Goal: Information Seeking & Learning: Learn about a topic

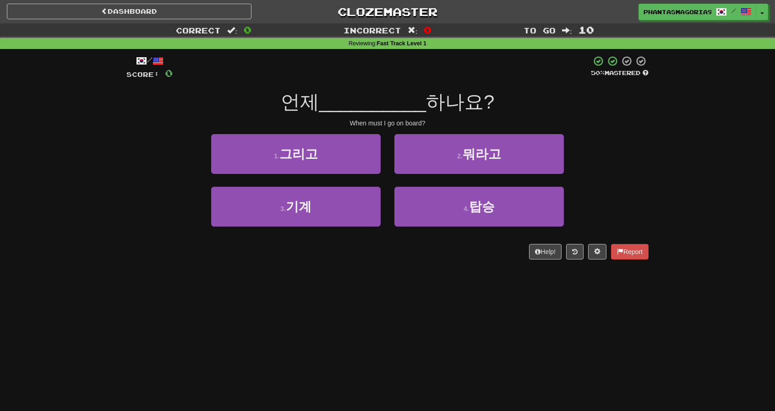
click at [551, 364] on div "Dashboard Clozemaster Phantasmagoria92 / Toggle Dropdown Dashboard Leaderboard …" at bounding box center [387, 205] width 775 height 411
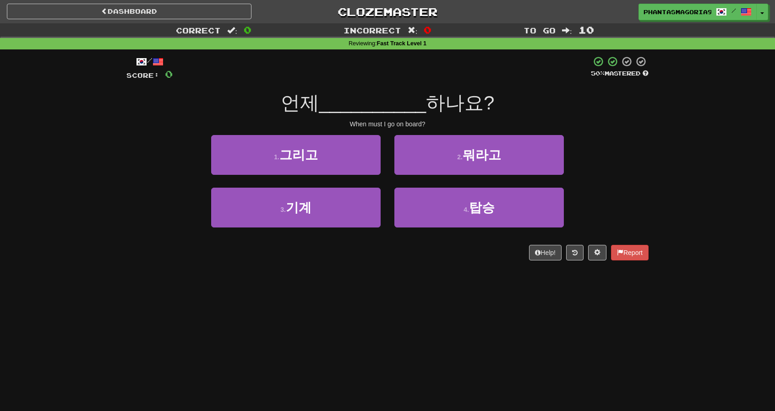
click at [197, 19] on div "Dashboard Clozemaster Phantasmagoria92 / Toggle Dropdown Dashboard Leaderboard …" at bounding box center [387, 10] width 775 height 20
click at [202, 14] on link "Dashboard" at bounding box center [129, 12] width 245 height 16
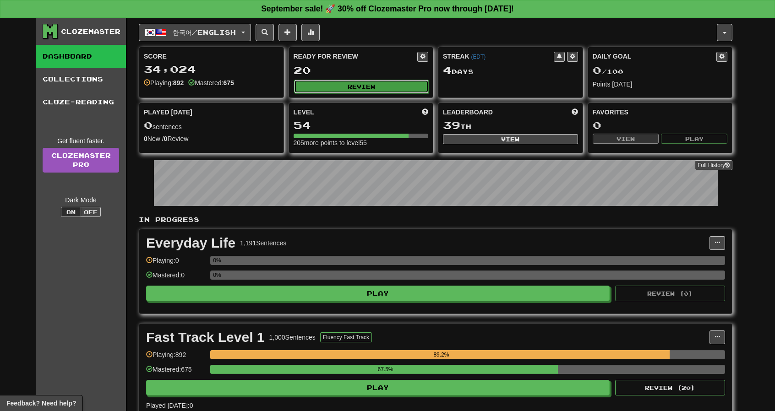
click at [370, 88] on button "Review" at bounding box center [361, 87] width 135 height 14
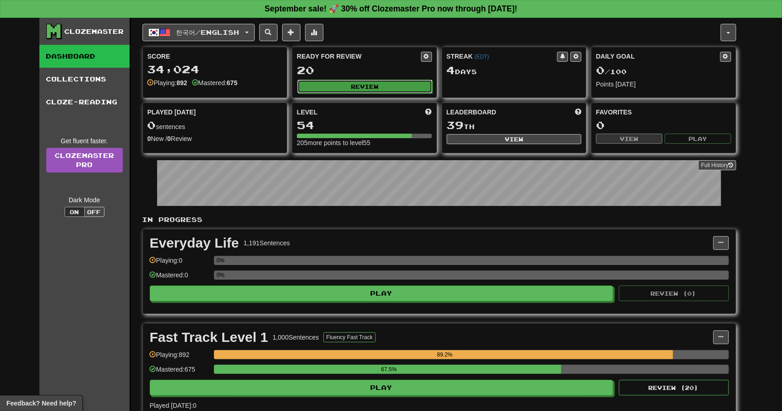
select select "**"
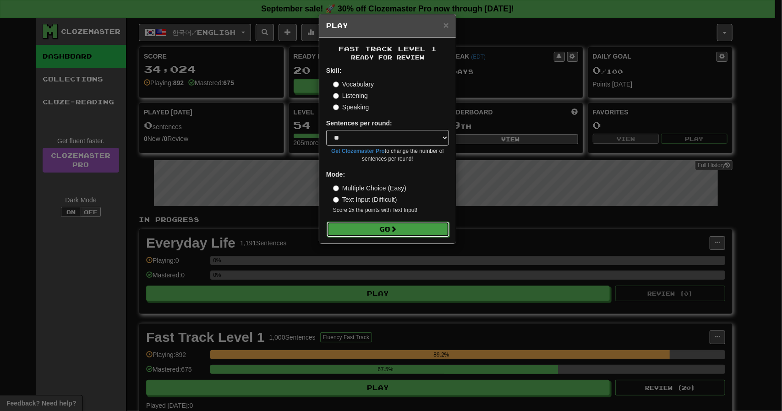
click at [403, 229] on button "Go" at bounding box center [388, 230] width 123 height 16
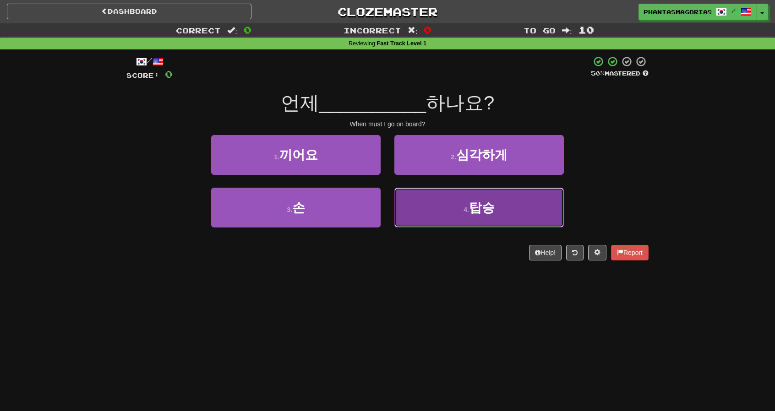
click at [414, 210] on button "4 . 탑승" at bounding box center [478, 208] width 169 height 40
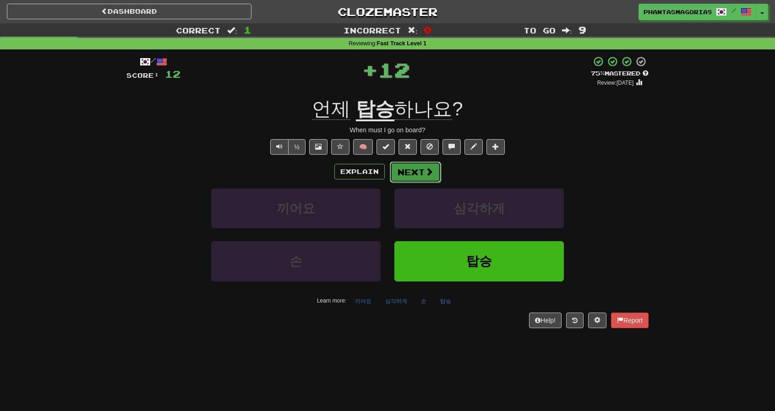
click at [409, 174] on button "Next" at bounding box center [415, 172] width 51 height 21
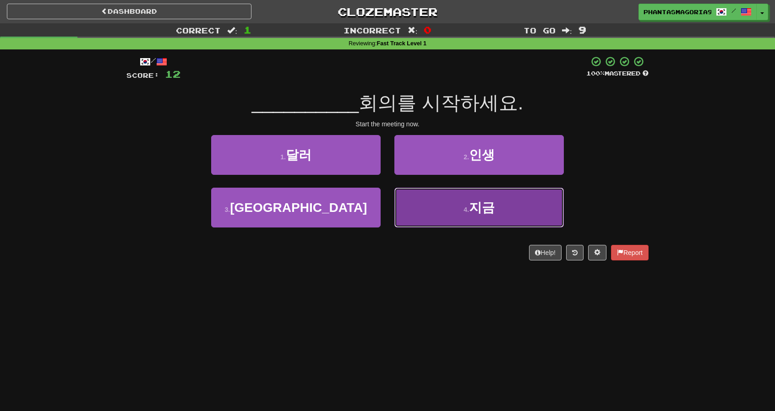
click at [454, 214] on button "4 . 지금" at bounding box center [478, 208] width 169 height 40
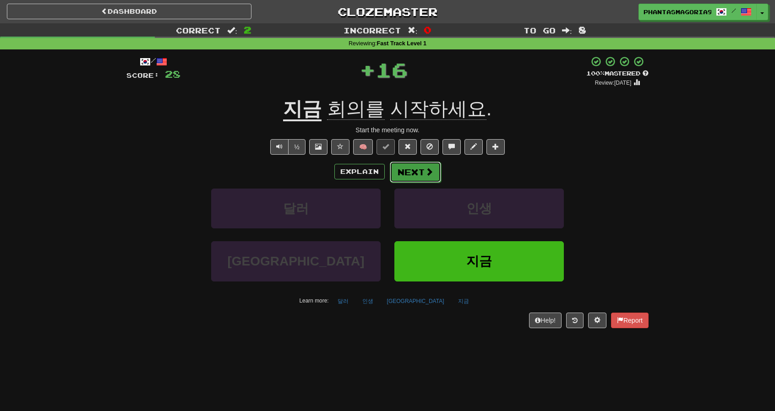
click at [423, 169] on button "Next" at bounding box center [415, 172] width 51 height 21
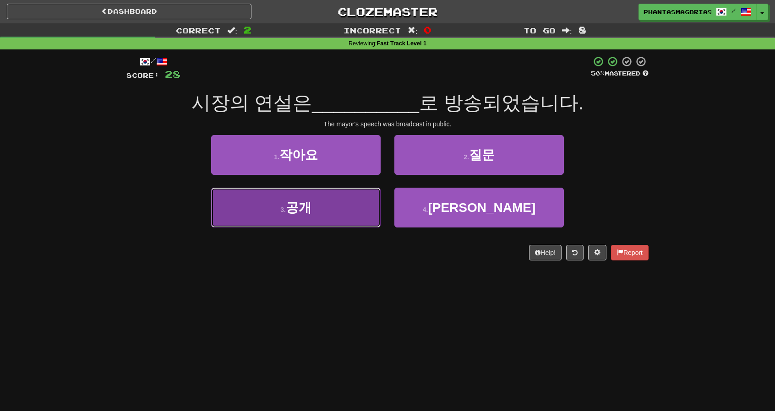
click at [360, 214] on button "3 . 공개" at bounding box center [295, 208] width 169 height 40
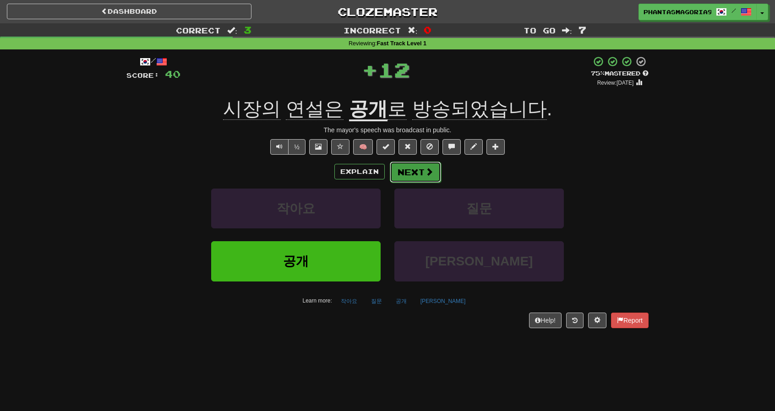
click at [419, 172] on button "Next" at bounding box center [415, 172] width 51 height 21
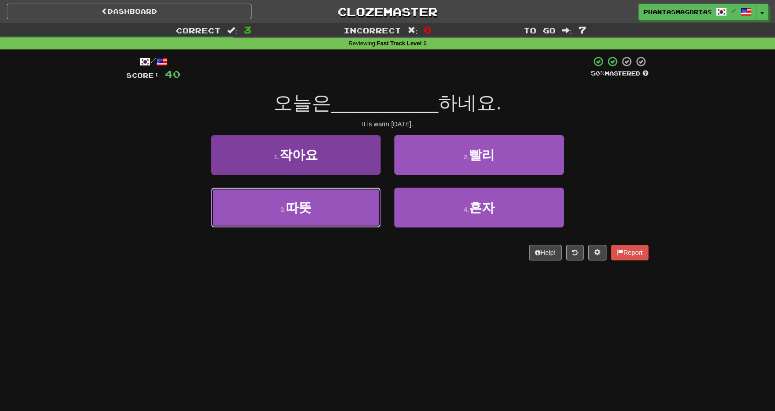
click at [352, 201] on button "3 . 따뜻" at bounding box center [295, 208] width 169 height 40
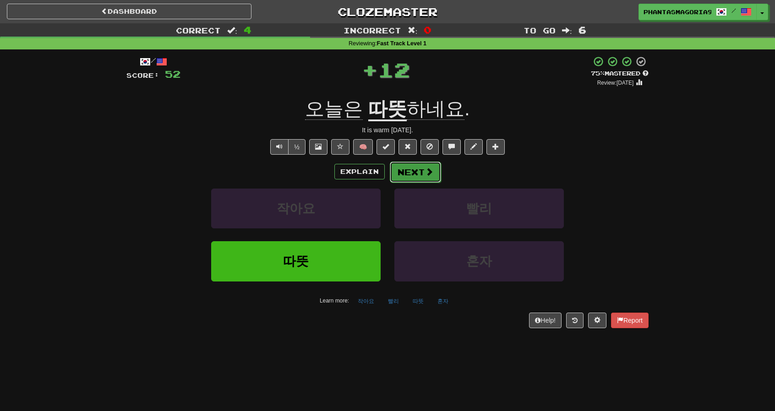
click at [409, 166] on button "Next" at bounding box center [415, 172] width 51 height 21
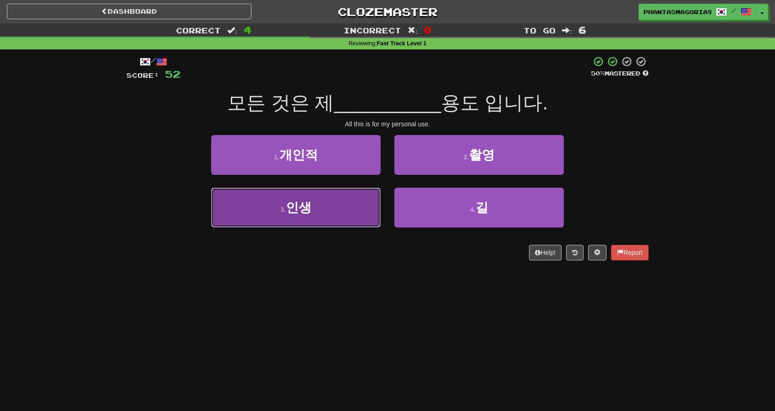
drag, startPoint x: 304, startPoint y: 202, endPoint x: 328, endPoint y: 194, distance: 25.9
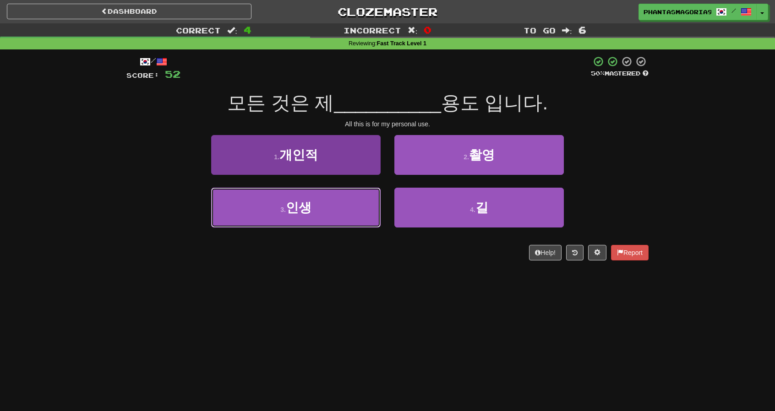
click at [304, 202] on span "인생" at bounding box center [299, 208] width 26 height 14
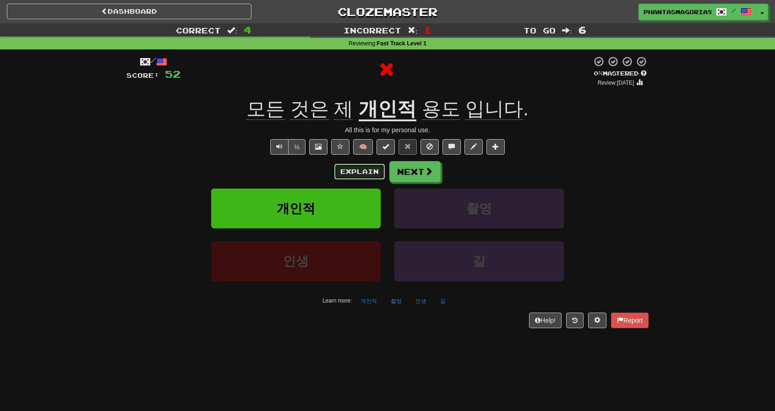
click at [362, 172] on button "Explain" at bounding box center [359, 172] width 50 height 16
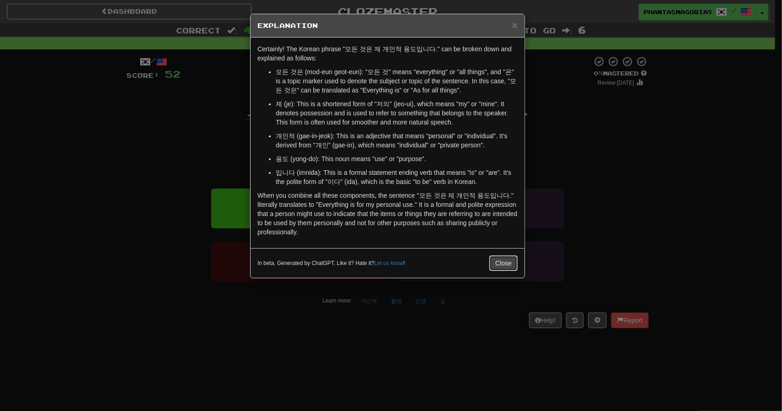
drag, startPoint x: 503, startPoint y: 263, endPoint x: 466, endPoint y: 213, distance: 62.3
click at [502, 262] on button "Close" at bounding box center [503, 264] width 28 height 16
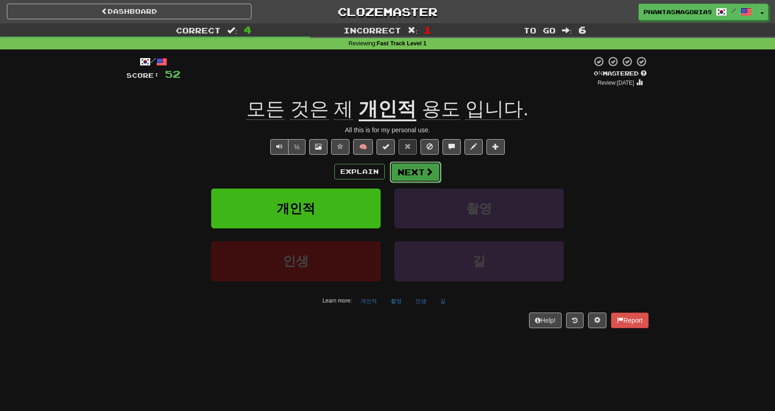
click at [421, 175] on button "Next" at bounding box center [415, 172] width 51 height 21
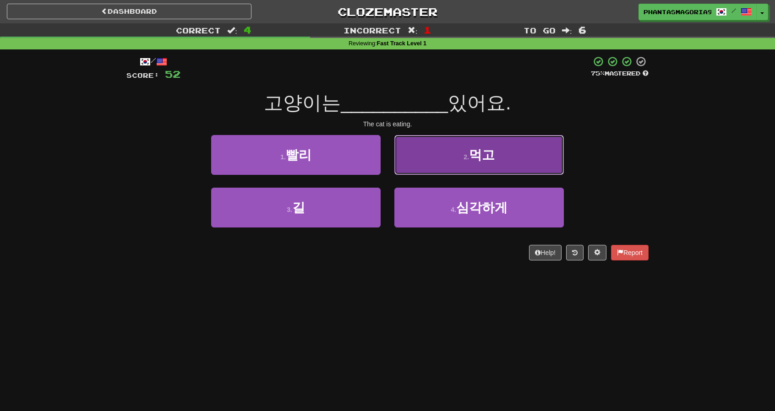
click at [412, 167] on button "2 . 먹고" at bounding box center [478, 155] width 169 height 40
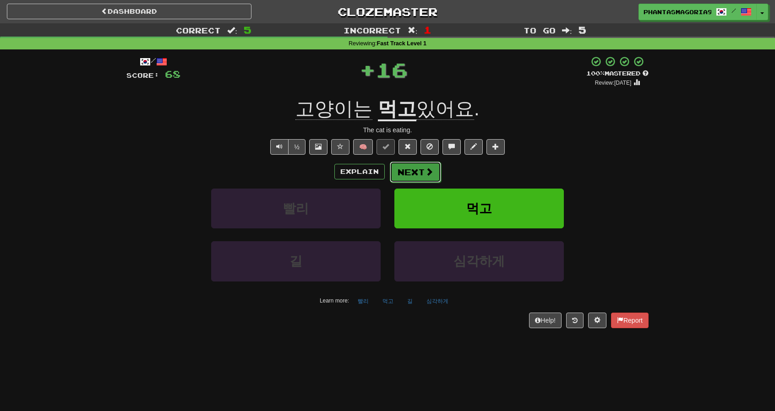
click at [410, 174] on button "Next" at bounding box center [415, 172] width 51 height 21
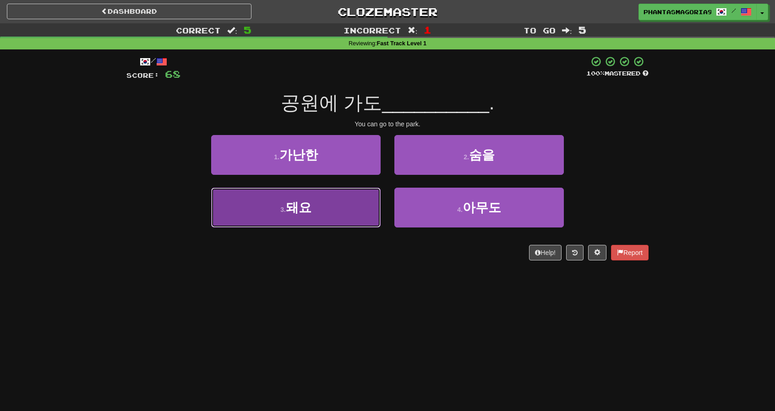
click at [352, 202] on button "3 . 돼요" at bounding box center [295, 208] width 169 height 40
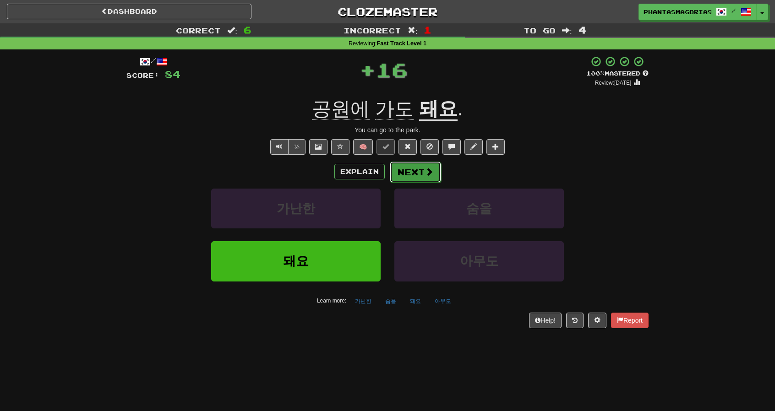
click at [411, 178] on button "Next" at bounding box center [415, 172] width 51 height 21
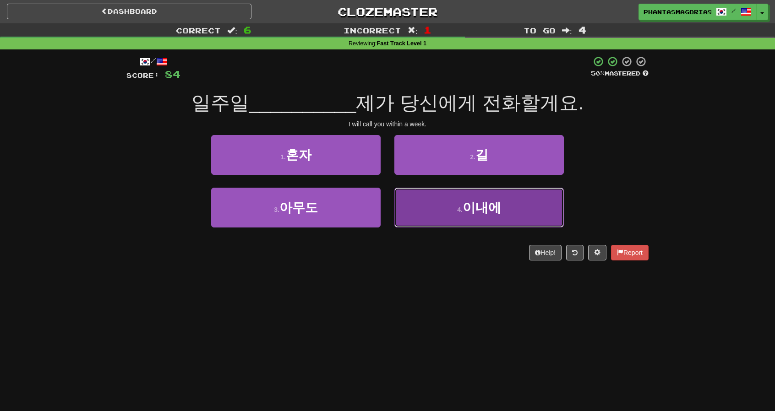
click at [406, 191] on button "4 . 이내에" at bounding box center [478, 208] width 169 height 40
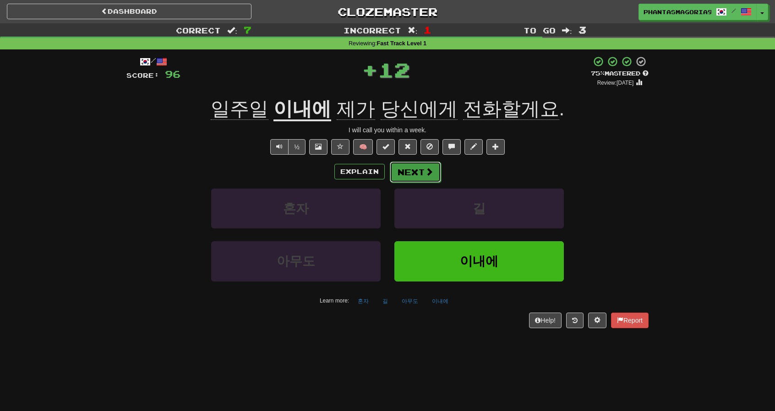
click at [393, 167] on button "Next" at bounding box center [415, 172] width 51 height 21
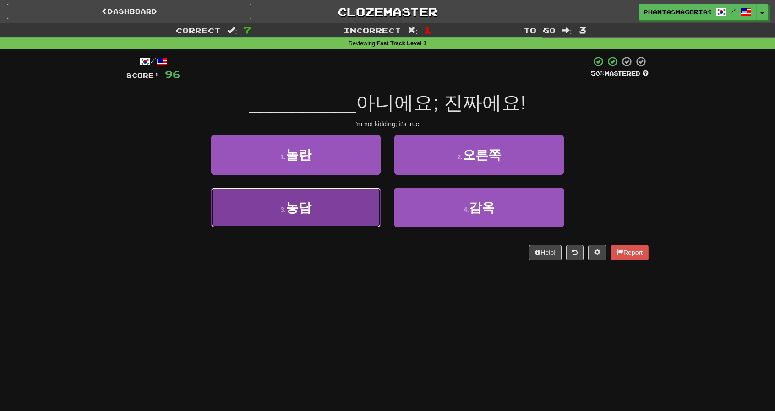
click at [347, 195] on button "3 . 농담" at bounding box center [295, 208] width 169 height 40
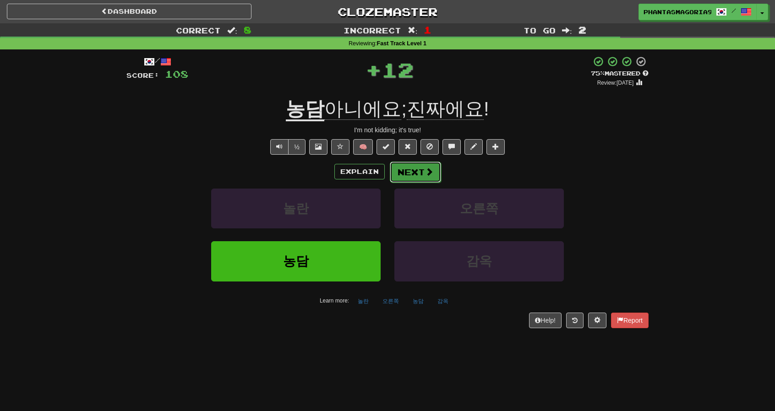
click at [417, 175] on button "Next" at bounding box center [415, 172] width 51 height 21
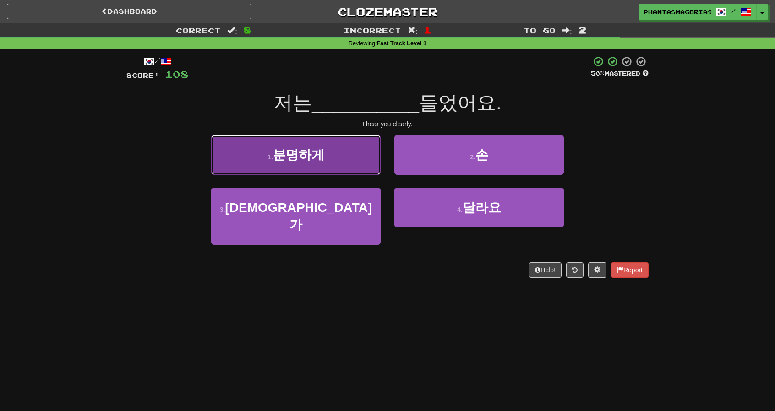
click at [352, 168] on button "1 . 분명하게" at bounding box center [295, 155] width 169 height 40
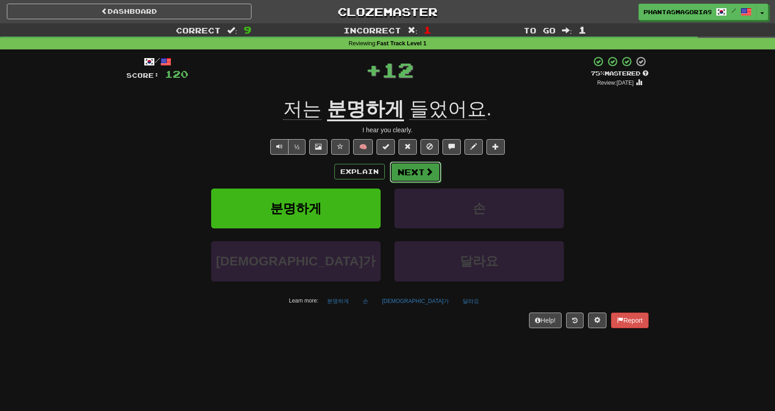
click at [403, 173] on button "Next" at bounding box center [415, 172] width 51 height 21
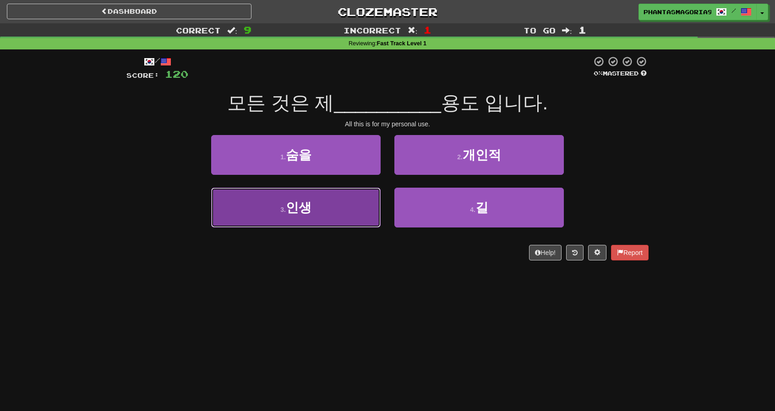
click at [363, 210] on button "3 . 인생" at bounding box center [295, 208] width 169 height 40
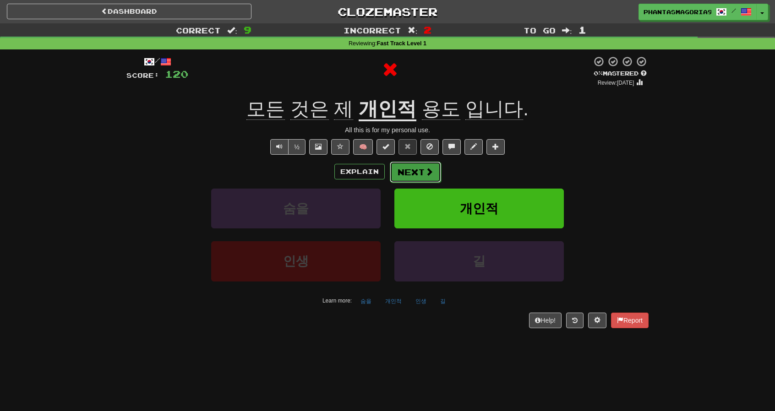
click at [401, 174] on button "Next" at bounding box center [415, 172] width 51 height 21
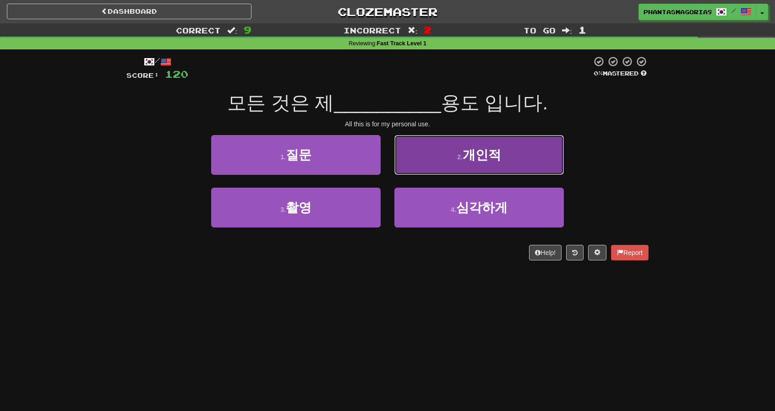
click at [432, 159] on button "2 . 개인적" at bounding box center [478, 155] width 169 height 40
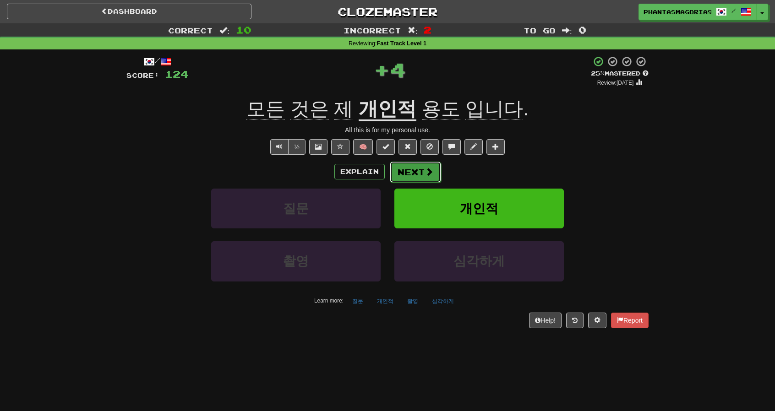
click at [422, 166] on button "Next" at bounding box center [415, 172] width 51 height 21
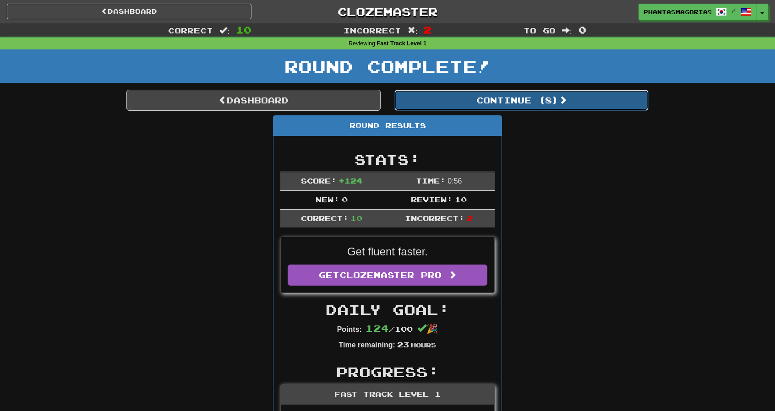
click at [534, 97] on button "Continue ( 8 )" at bounding box center [521, 100] width 254 height 21
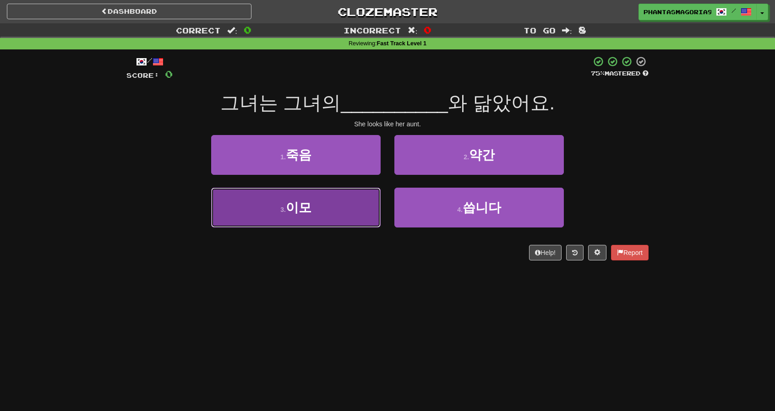
click at [350, 202] on button "3 . 이모" at bounding box center [295, 208] width 169 height 40
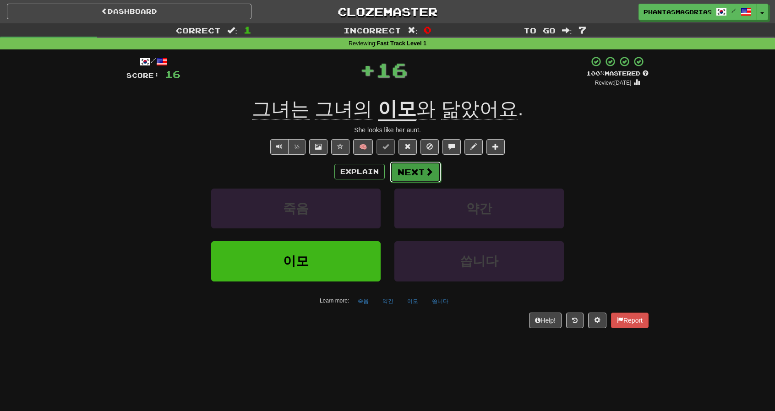
click at [409, 176] on button "Next" at bounding box center [415, 172] width 51 height 21
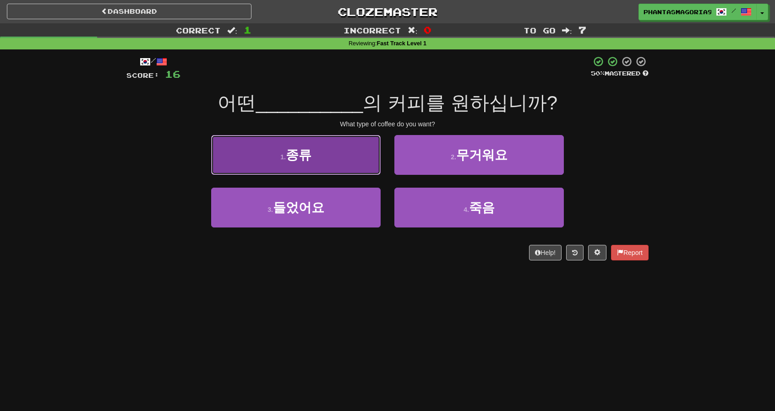
click at [344, 163] on button "1 . 종류" at bounding box center [295, 155] width 169 height 40
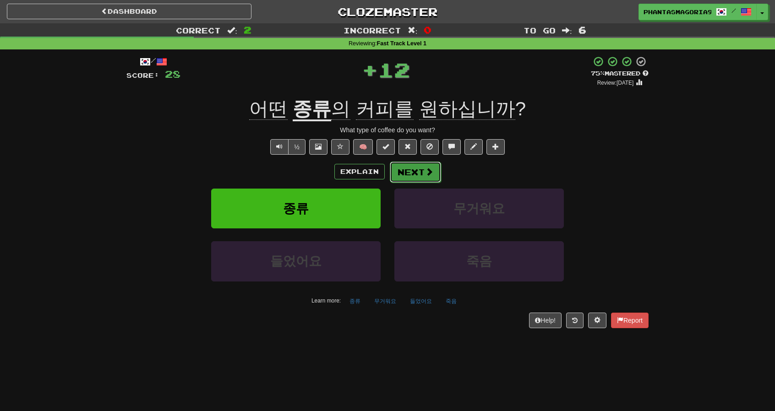
click at [428, 165] on button "Next" at bounding box center [415, 172] width 51 height 21
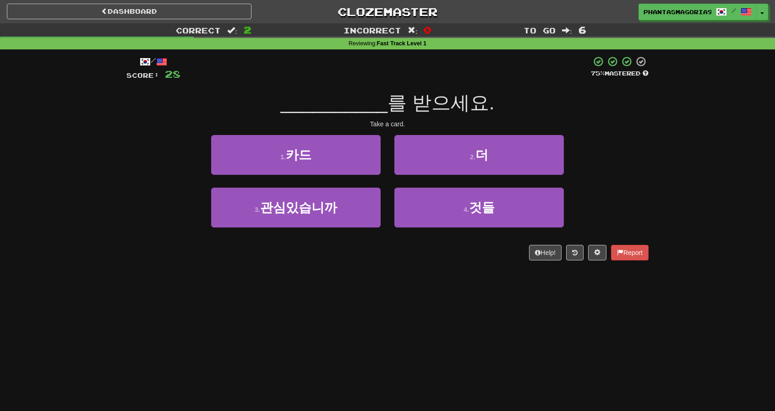
drag, startPoint x: 381, startPoint y: 164, endPoint x: 393, endPoint y: 158, distance: 13.1
click at [383, 163] on div "1 . 카드" at bounding box center [295, 161] width 183 height 53
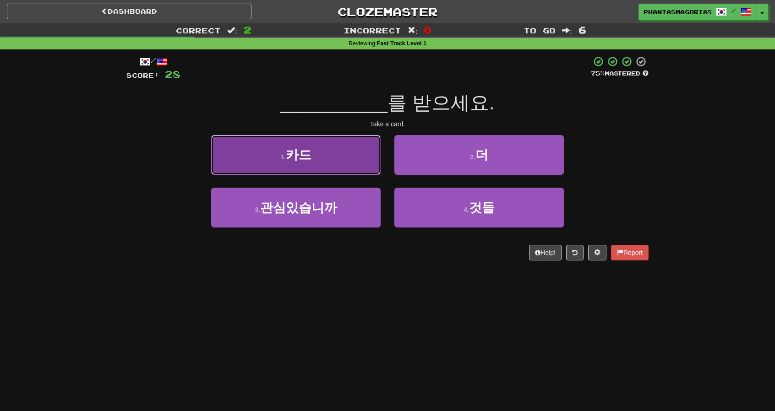
click at [359, 162] on button "1 . 카드" at bounding box center [295, 155] width 169 height 40
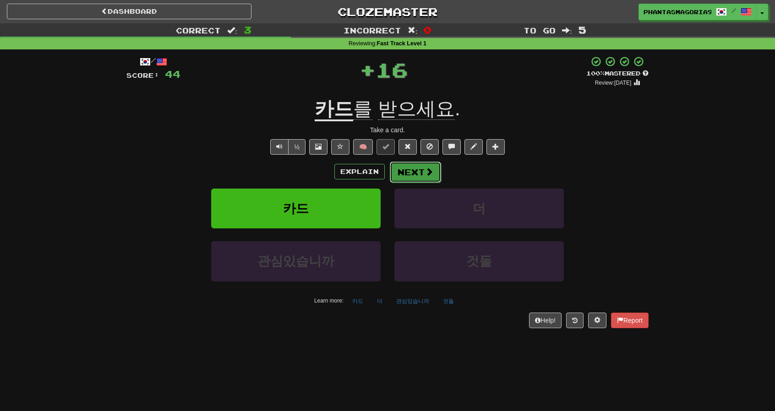
click at [416, 169] on button "Next" at bounding box center [415, 172] width 51 height 21
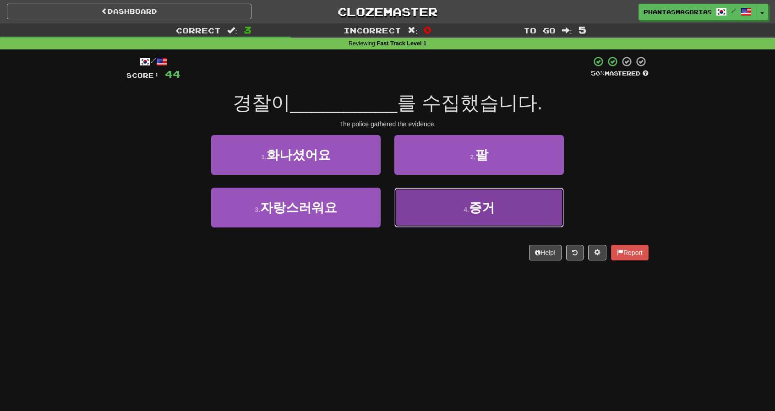
click at [417, 196] on button "4 . 증거" at bounding box center [478, 208] width 169 height 40
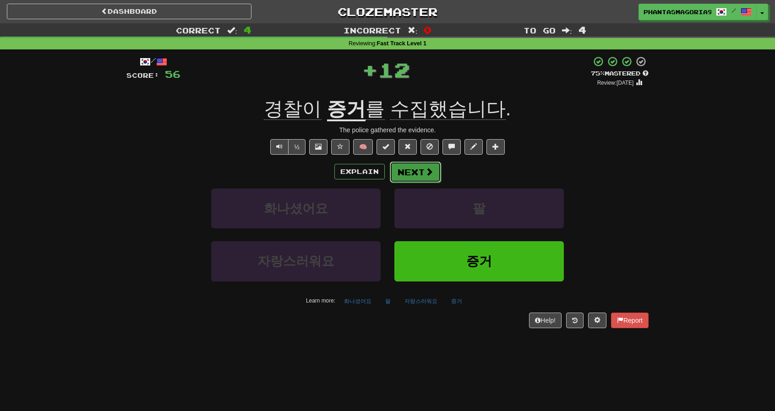
click at [399, 168] on button "Next" at bounding box center [415, 172] width 51 height 21
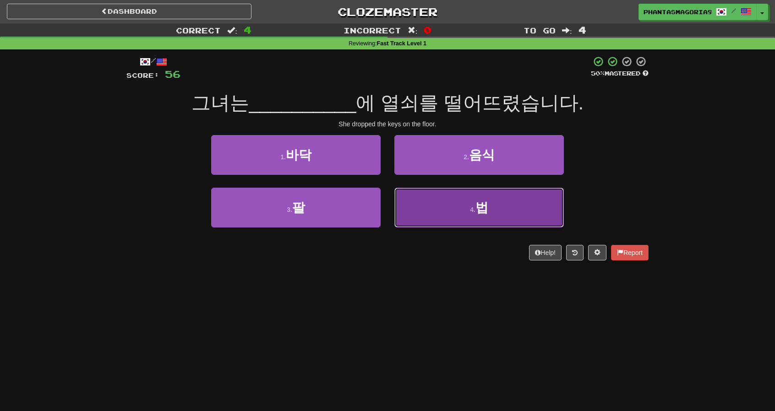
click at [437, 205] on button "4 . 법" at bounding box center [478, 208] width 169 height 40
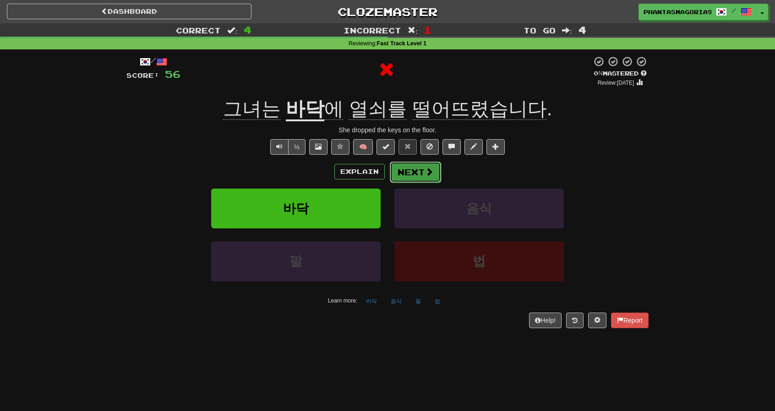
click at [414, 174] on button "Next" at bounding box center [415, 172] width 51 height 21
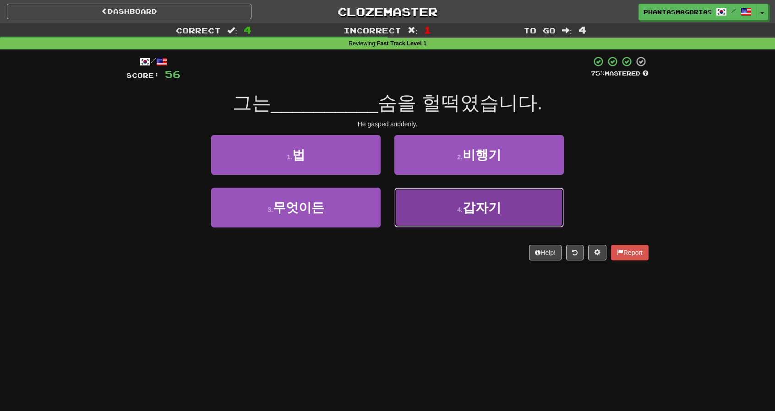
click at [431, 212] on button "4 . 갑자기" at bounding box center [478, 208] width 169 height 40
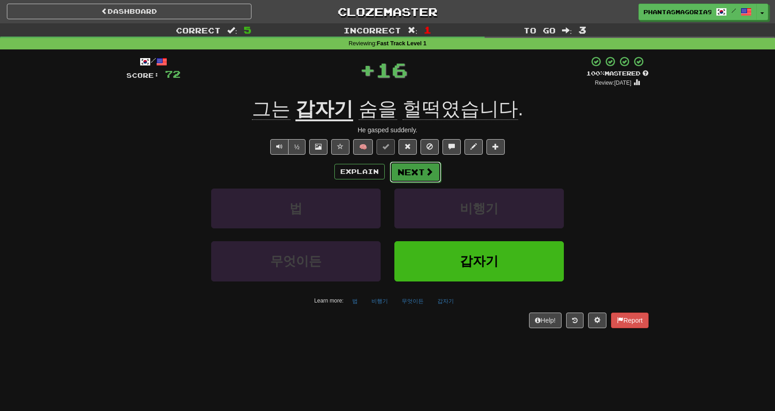
click at [411, 175] on button "Next" at bounding box center [415, 172] width 51 height 21
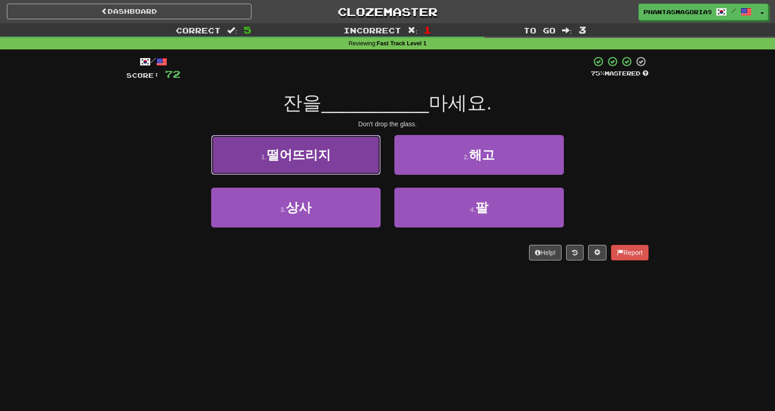
click at [337, 161] on button "1 . 떨어뜨리지" at bounding box center [295, 155] width 169 height 40
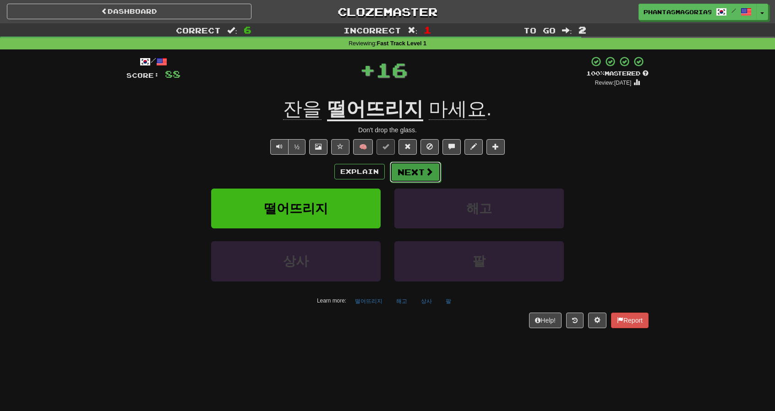
click at [418, 172] on button "Next" at bounding box center [415, 172] width 51 height 21
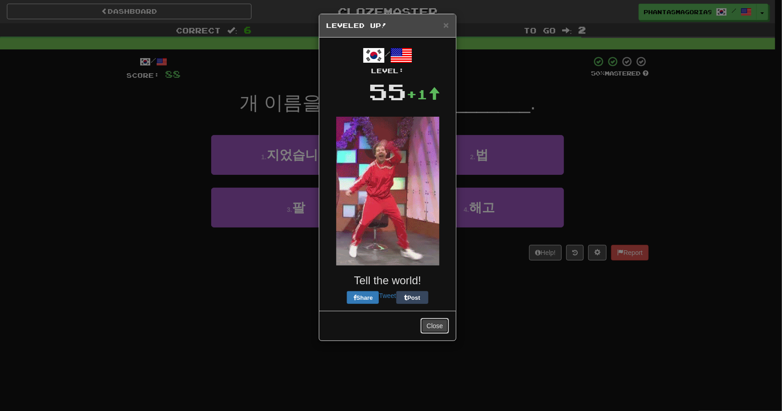
click at [438, 327] on button "Close" at bounding box center [434, 326] width 28 height 16
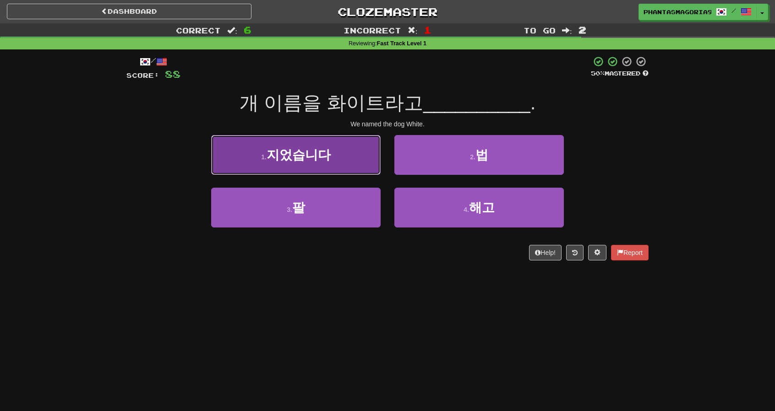
click at [351, 167] on button "1 . 지었습니다" at bounding box center [295, 155] width 169 height 40
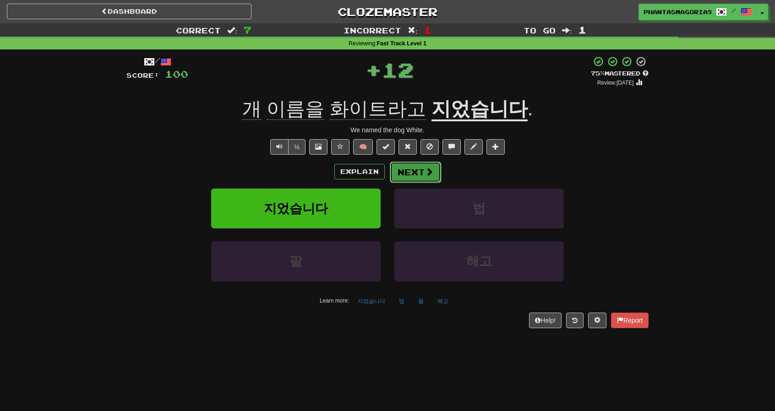
click at [393, 176] on button "Next" at bounding box center [415, 172] width 51 height 21
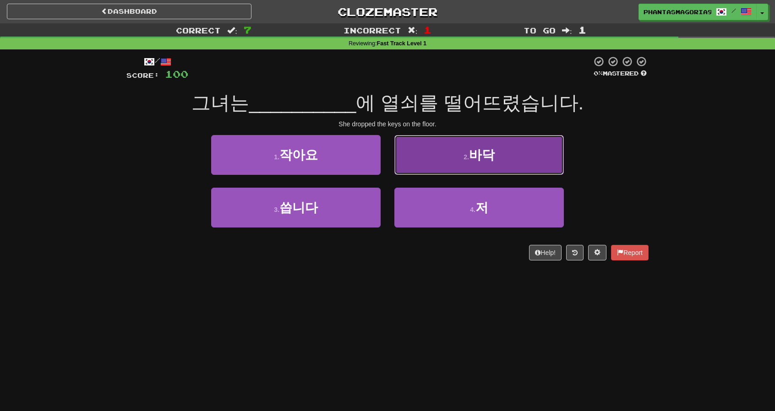
click at [453, 145] on button "2 . 바닥" at bounding box center [478, 155] width 169 height 40
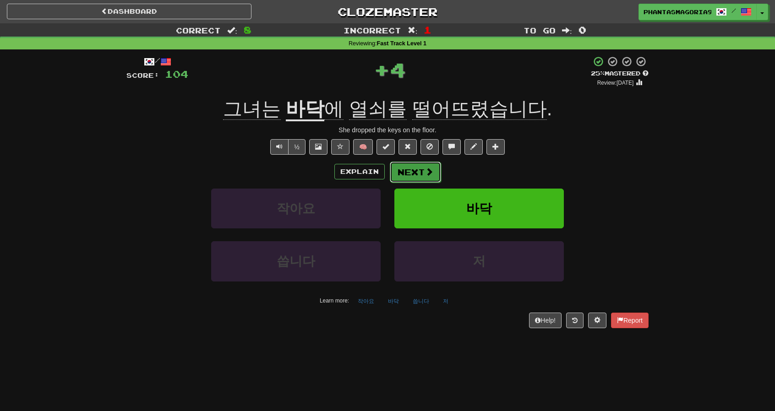
click at [425, 168] on span at bounding box center [429, 172] width 8 height 8
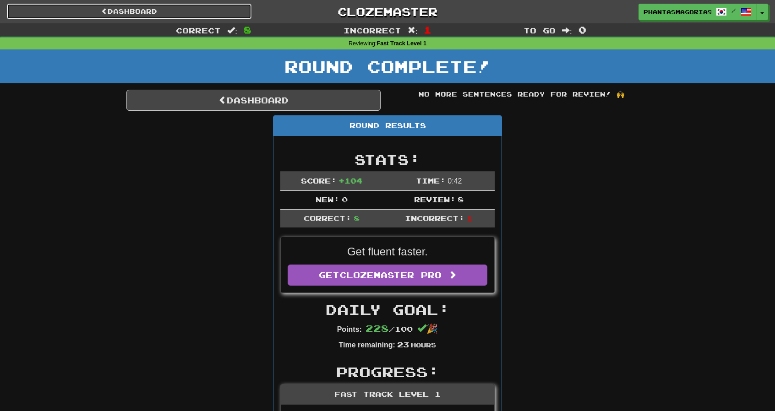
click at [236, 15] on link "Dashboard" at bounding box center [129, 12] width 245 height 16
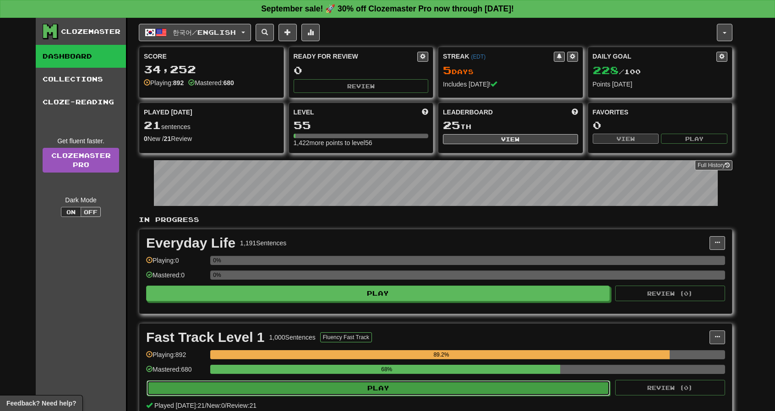
click at [420, 389] on button "Play" at bounding box center [379, 389] width 464 height 16
select select "**"
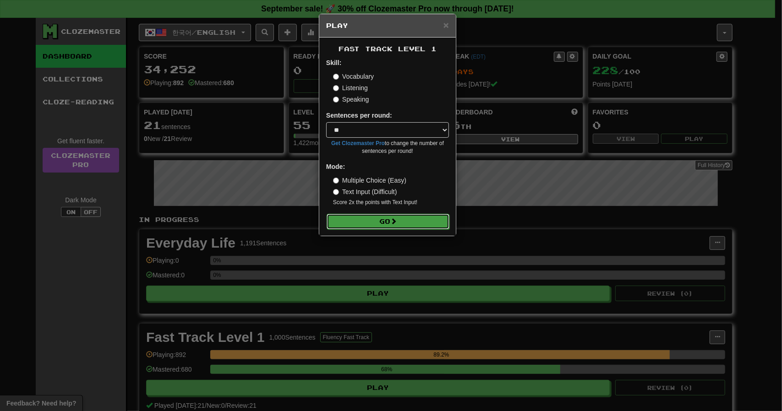
click at [414, 224] on button "Go" at bounding box center [388, 222] width 123 height 16
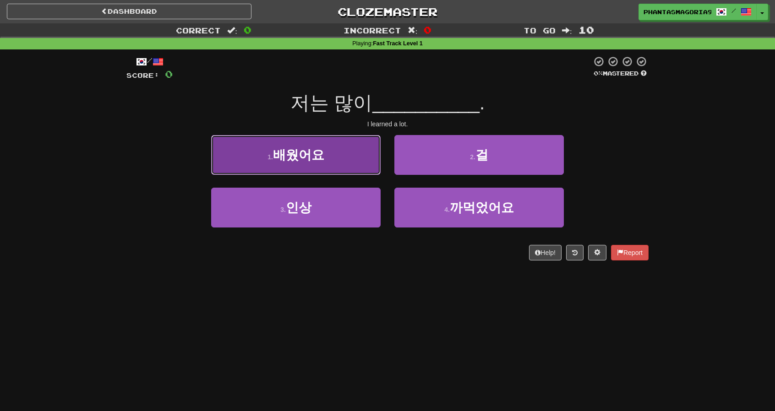
click at [371, 170] on button "1 . 배웠어요" at bounding box center [295, 155] width 169 height 40
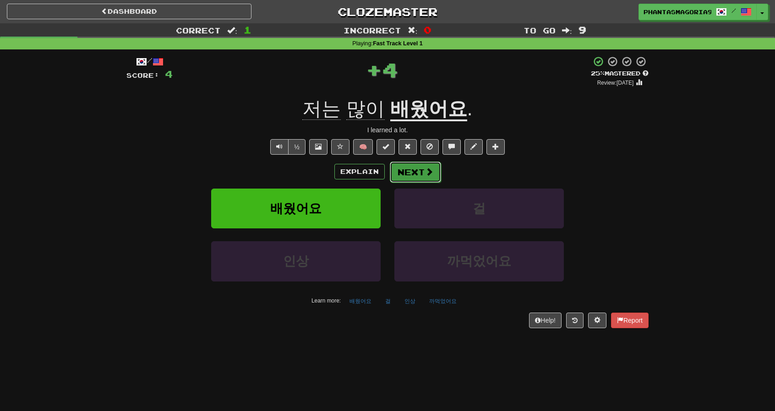
click at [421, 174] on button "Next" at bounding box center [415, 172] width 51 height 21
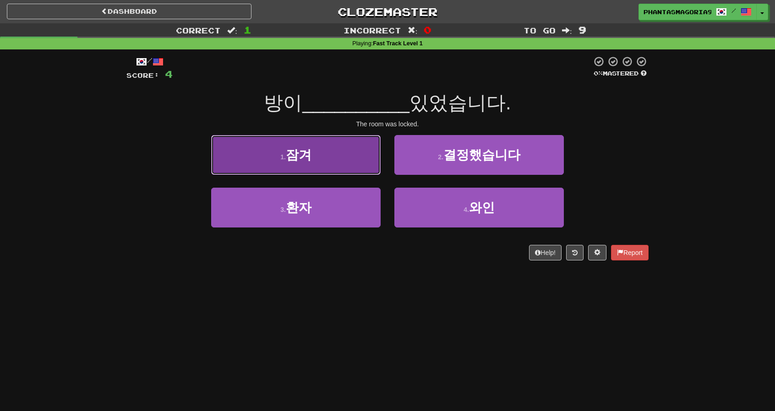
click at [307, 158] on span "잠겨" at bounding box center [299, 155] width 26 height 14
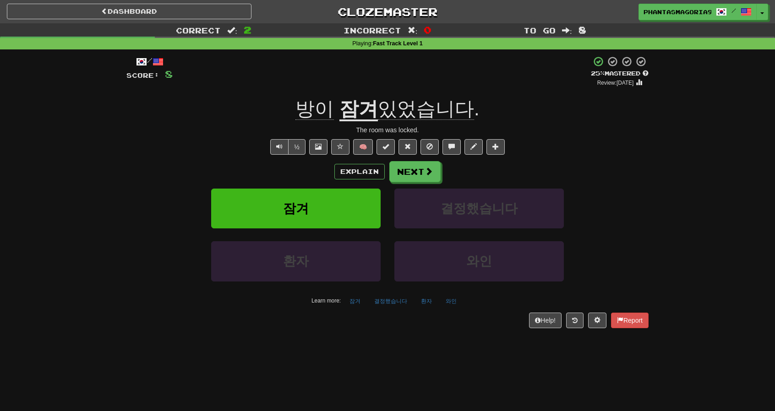
click at [482, 392] on div "Dashboard Clozemaster Phantasmagoria92 / Toggle Dropdown Dashboard Leaderboard …" at bounding box center [387, 205] width 775 height 411
click at [427, 175] on span at bounding box center [429, 172] width 8 height 8
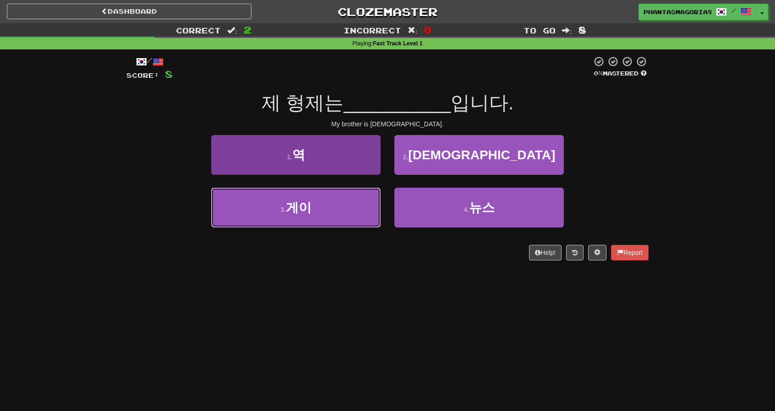
click at [369, 199] on button "3 . 게이" at bounding box center [295, 208] width 169 height 40
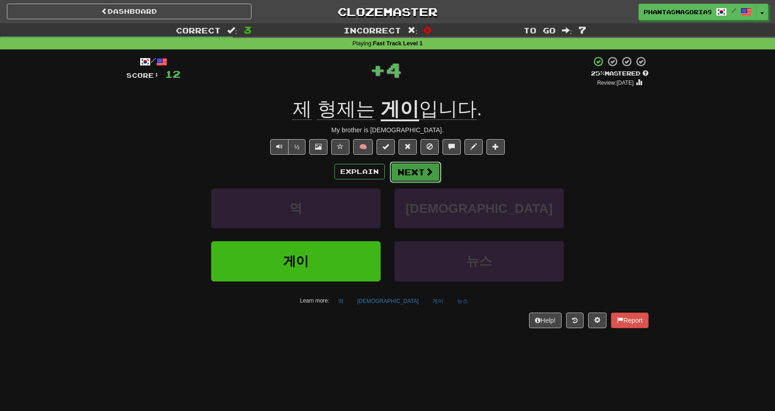
click at [408, 179] on button "Next" at bounding box center [415, 172] width 51 height 21
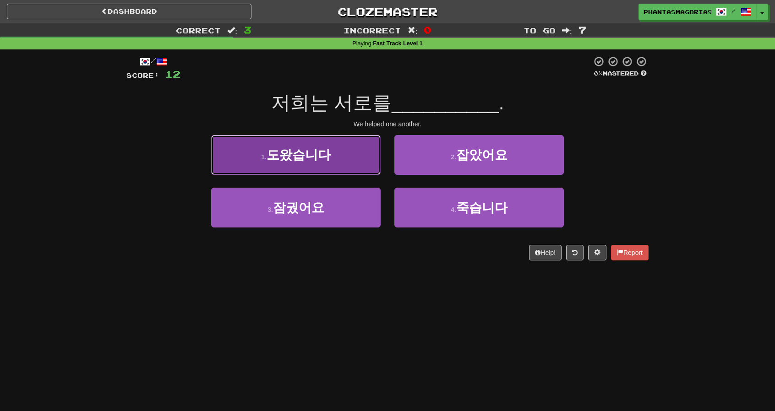
click at [346, 168] on button "1 . 도왔습니다" at bounding box center [295, 155] width 169 height 40
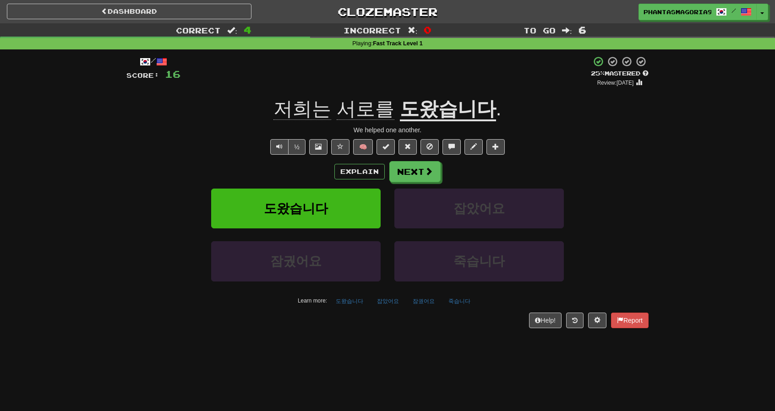
click at [414, 374] on div "Dashboard Clozemaster Phantasmagoria92 / Toggle Dropdown Dashboard Leaderboard …" at bounding box center [387, 205] width 775 height 411
click at [409, 171] on button "Next" at bounding box center [415, 172] width 51 height 21
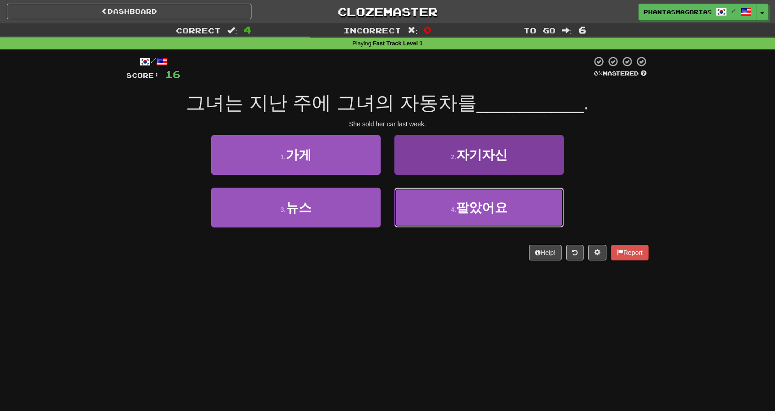
click at [400, 208] on button "4 . 팔았어요" at bounding box center [478, 208] width 169 height 40
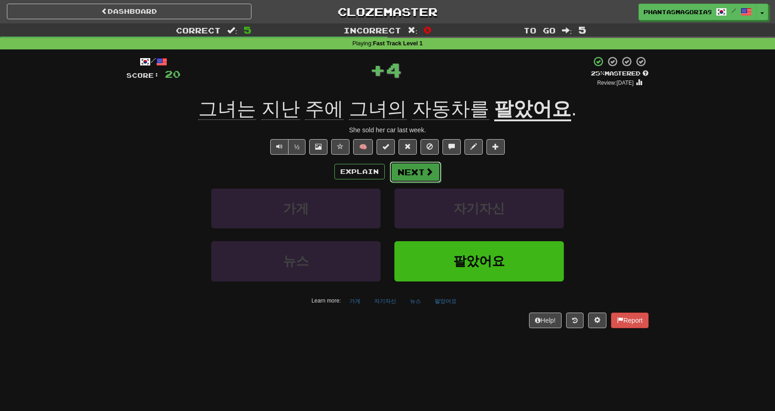
click at [408, 178] on button "Next" at bounding box center [415, 172] width 51 height 21
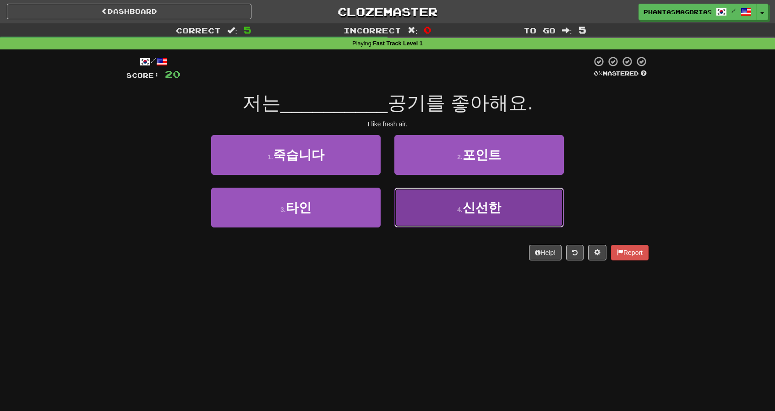
click at [440, 210] on button "4 . 신선한" at bounding box center [478, 208] width 169 height 40
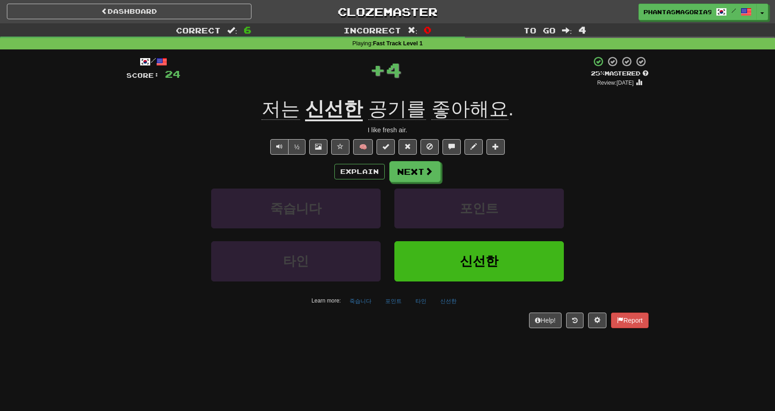
click at [424, 185] on div "Explain Next 죽습니다 포인트 타인 신선한 Learn more: 죽습니다 포인트 타인 신선한" at bounding box center [387, 234] width 522 height 147
click at [420, 173] on button "Next" at bounding box center [415, 172] width 51 height 21
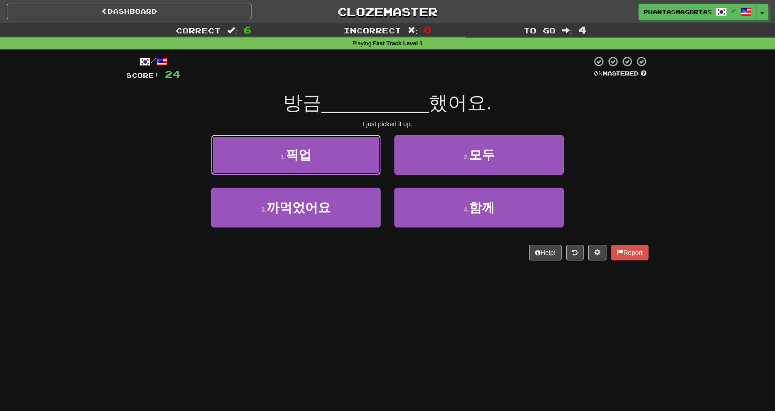
click at [347, 155] on button "1 . 픽업" at bounding box center [295, 155] width 169 height 40
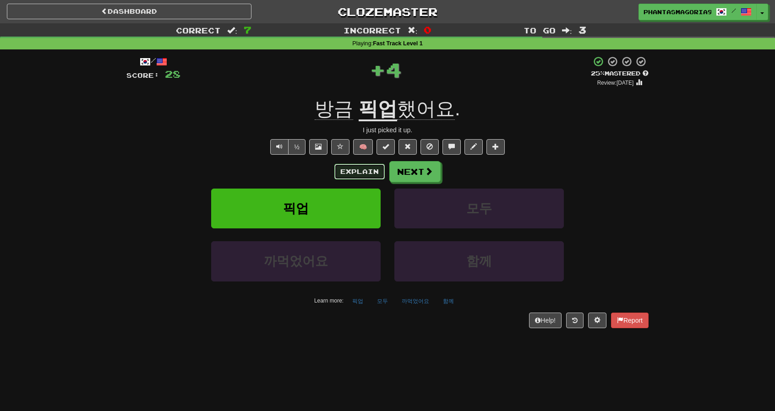
click at [368, 177] on button "Explain" at bounding box center [359, 172] width 50 height 16
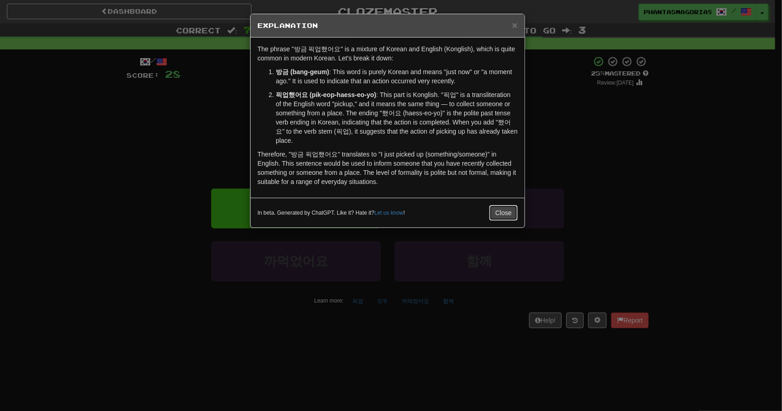
click at [505, 210] on button "Close" at bounding box center [503, 213] width 28 height 16
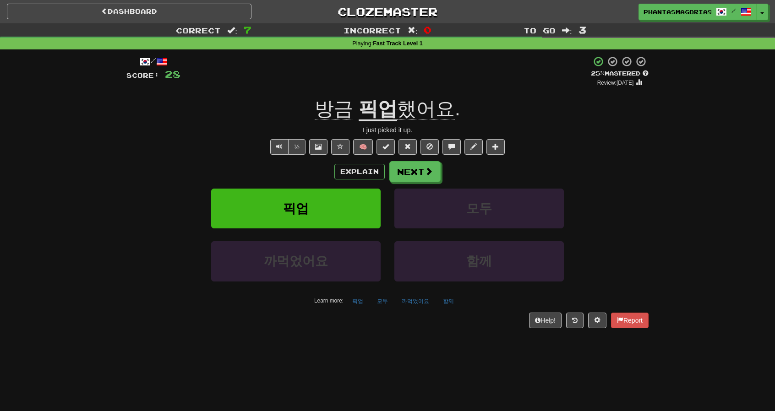
click at [422, 183] on div "Explain Next 픽업 모두 까먹었어요 함께 Learn more: 픽업 모두 까먹었어요 함께" at bounding box center [387, 234] width 522 height 147
click at [418, 171] on button "Next" at bounding box center [415, 172] width 51 height 21
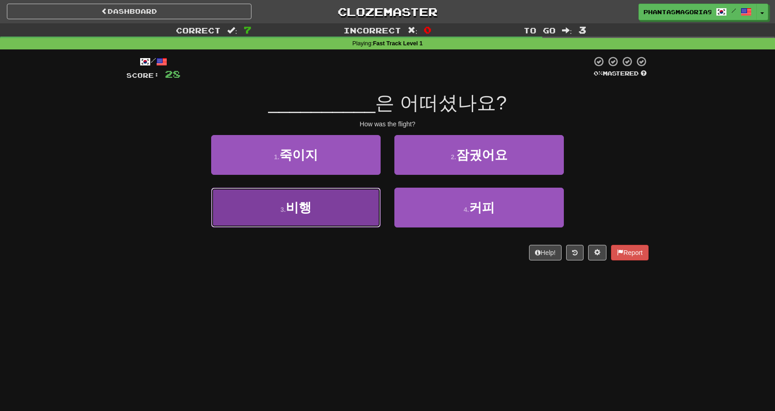
click at [350, 218] on button "3 . 비행" at bounding box center [295, 208] width 169 height 40
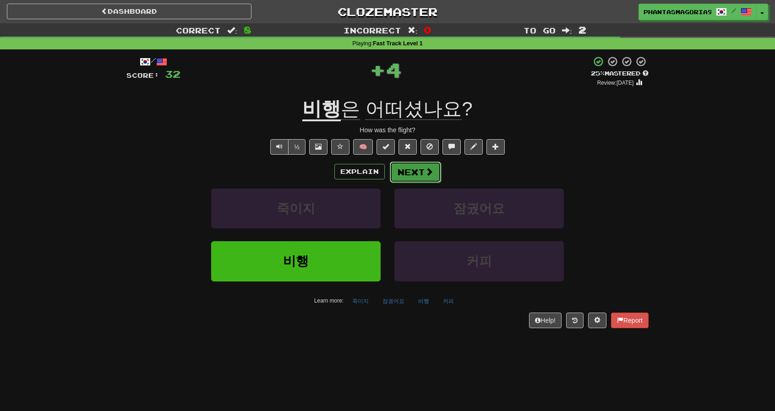
click at [433, 169] on button "Next" at bounding box center [415, 172] width 51 height 21
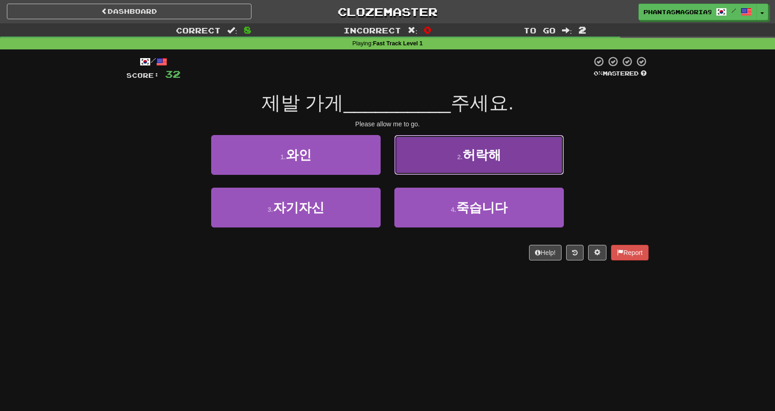
click at [454, 157] on button "2 . 허락해" at bounding box center [478, 155] width 169 height 40
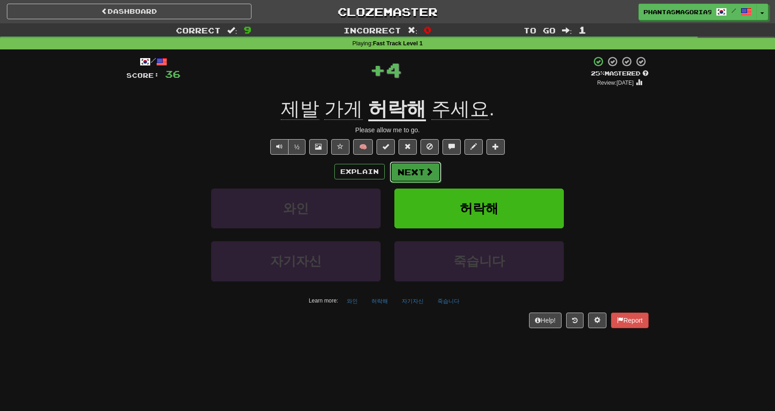
click at [429, 169] on span at bounding box center [429, 172] width 8 height 8
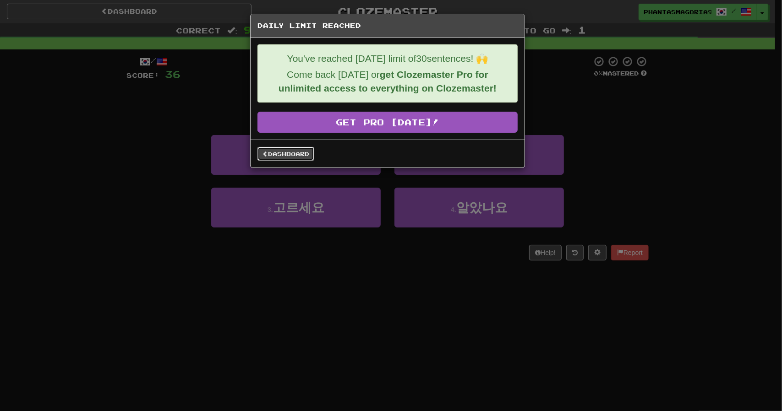
click at [297, 156] on link "Dashboard" at bounding box center [285, 154] width 57 height 14
